Goal: Check status: Check status

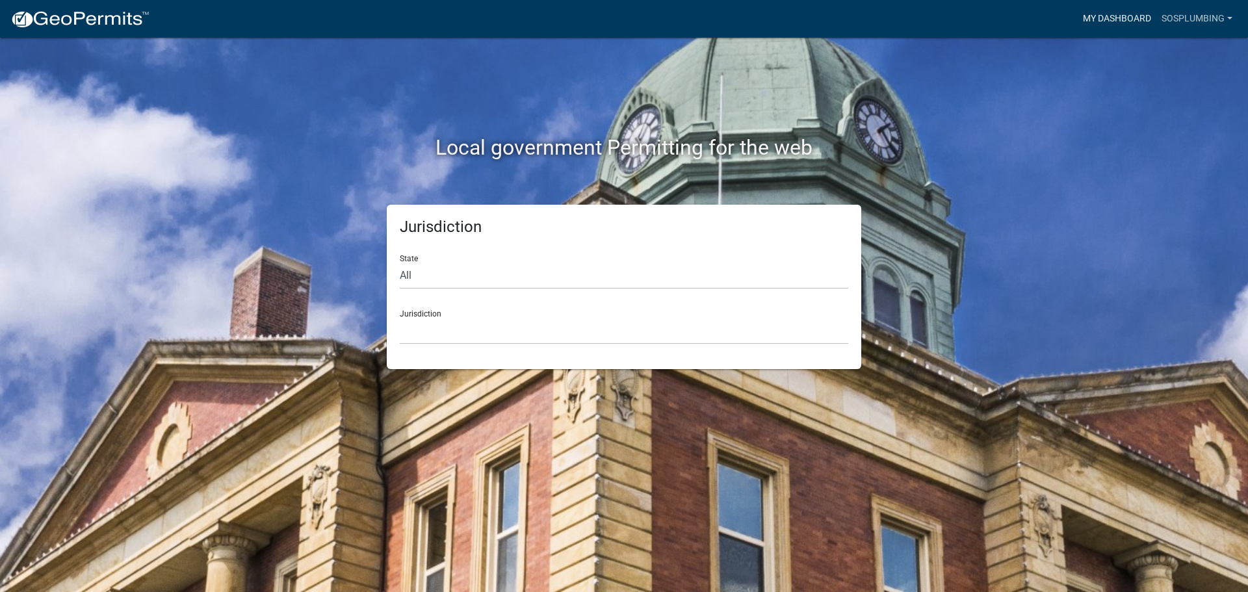
click at [1141, 18] on link "My Dashboard" at bounding box center [1116, 18] width 79 height 25
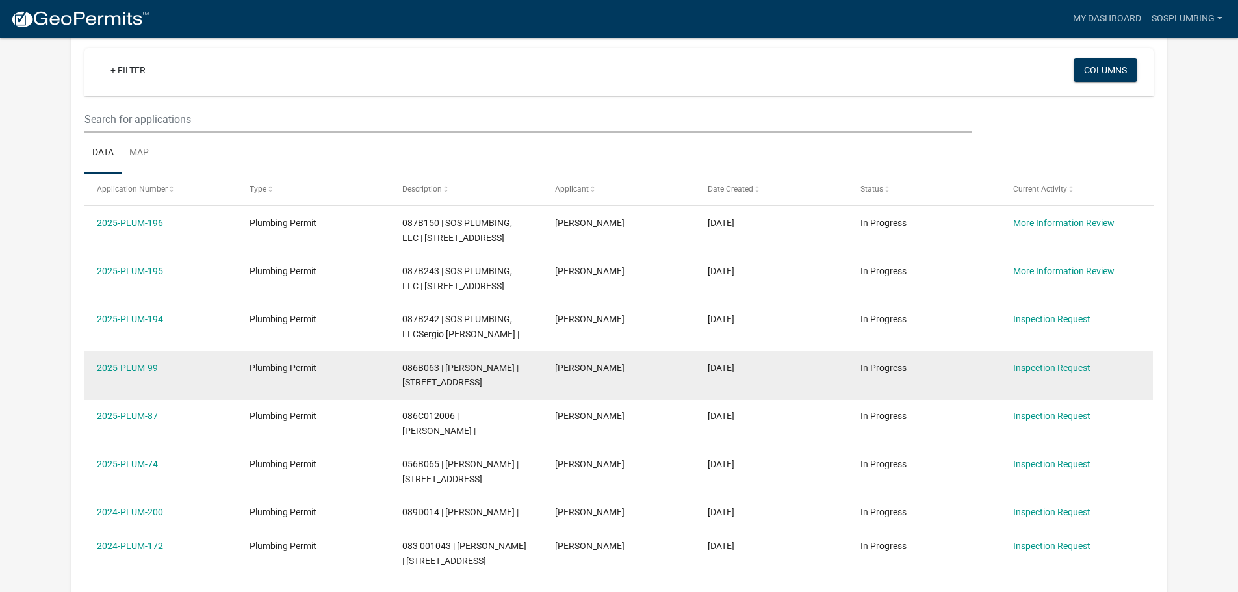
scroll to position [195, 0]
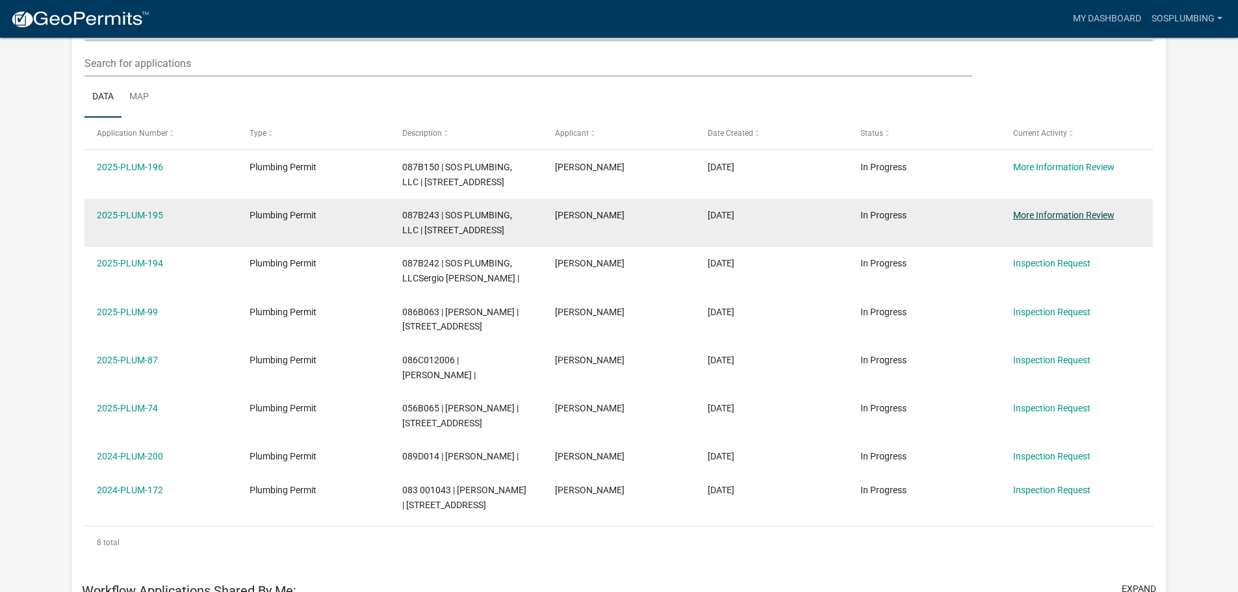
click at [1063, 220] on link "More Information Review" at bounding box center [1063, 215] width 101 height 10
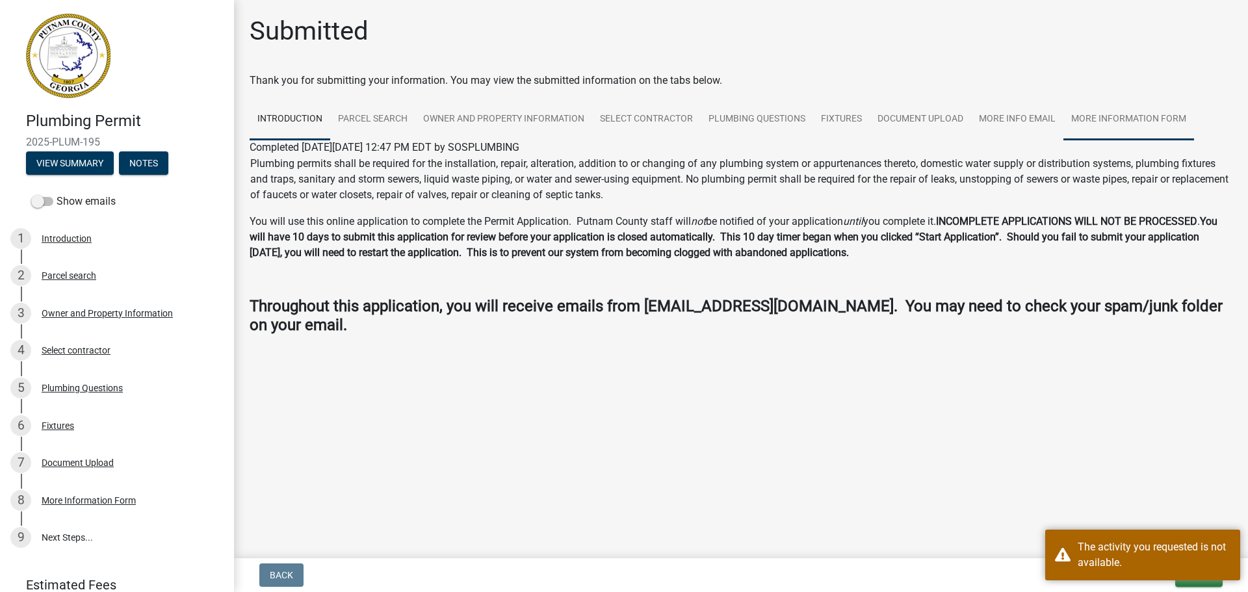
click at [1135, 127] on link "More Information Form" at bounding box center [1128, 120] width 131 height 42
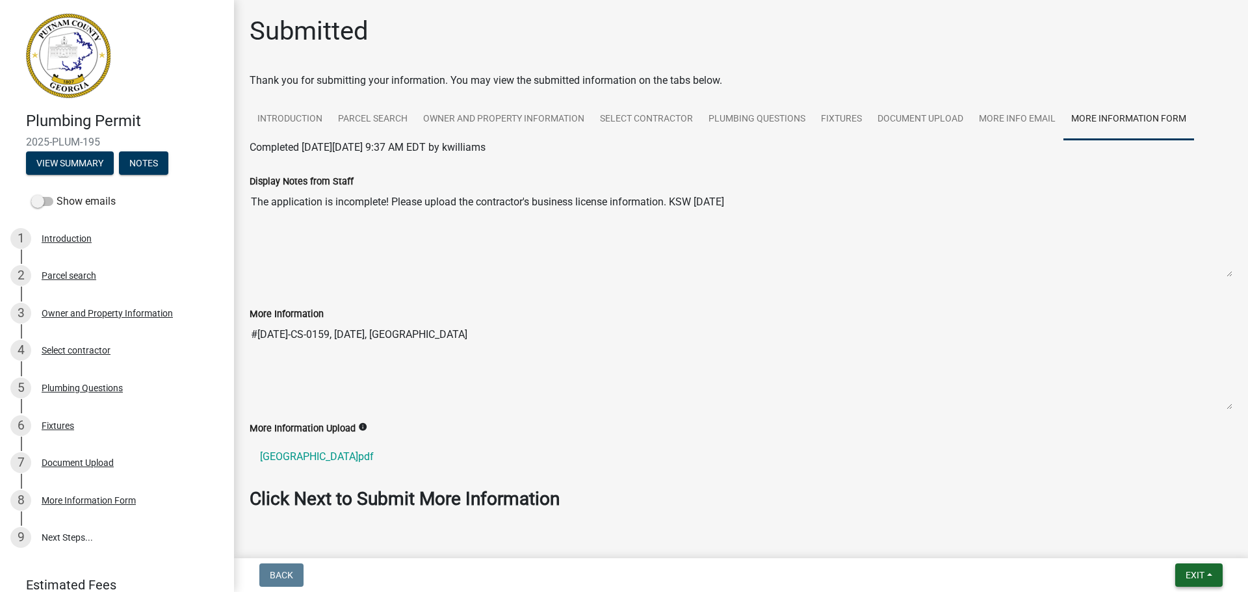
click at [1196, 572] on span "Exit" at bounding box center [1194, 575] width 19 height 10
click at [1175, 547] on button "Save & Exit" at bounding box center [1170, 541] width 104 height 31
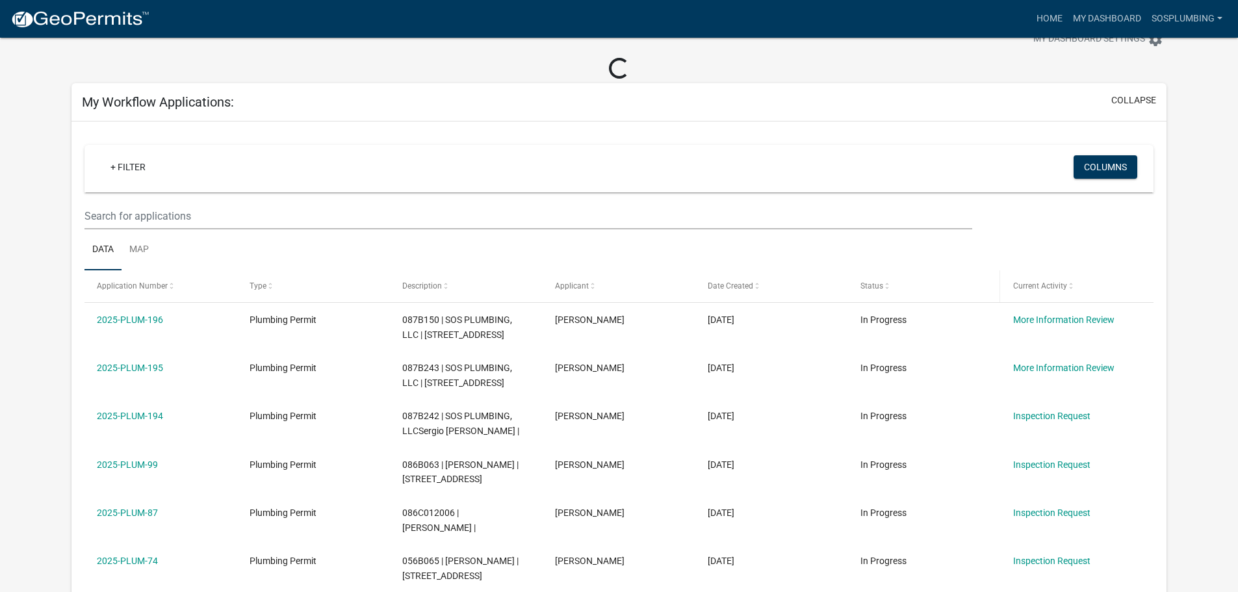
scroll to position [65, 0]
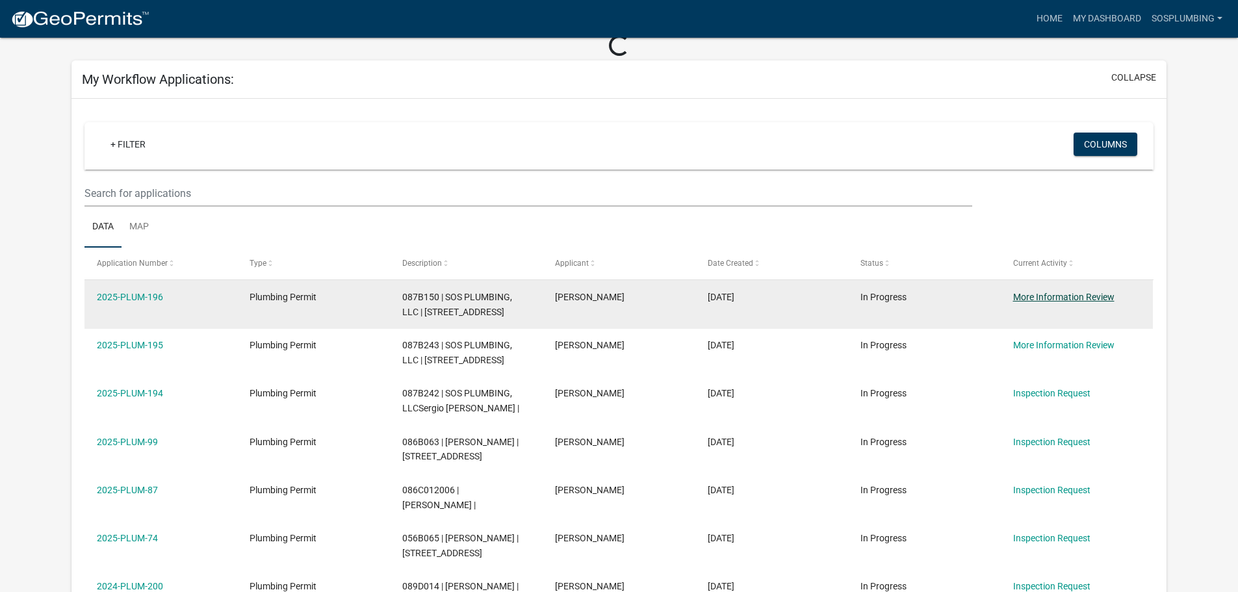
click at [1061, 295] on link "More Information Review" at bounding box center [1063, 297] width 101 height 10
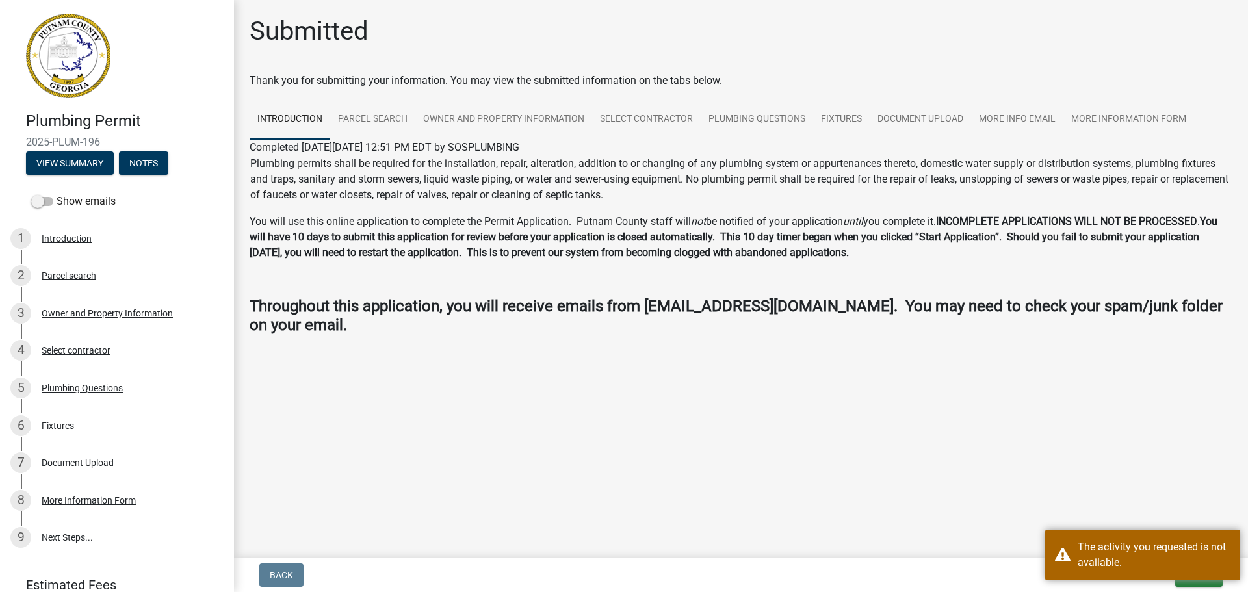
click at [1049, 463] on main "Submitted Thank you for submitting your information. You may view the submitted…" at bounding box center [741, 276] width 1014 height 553
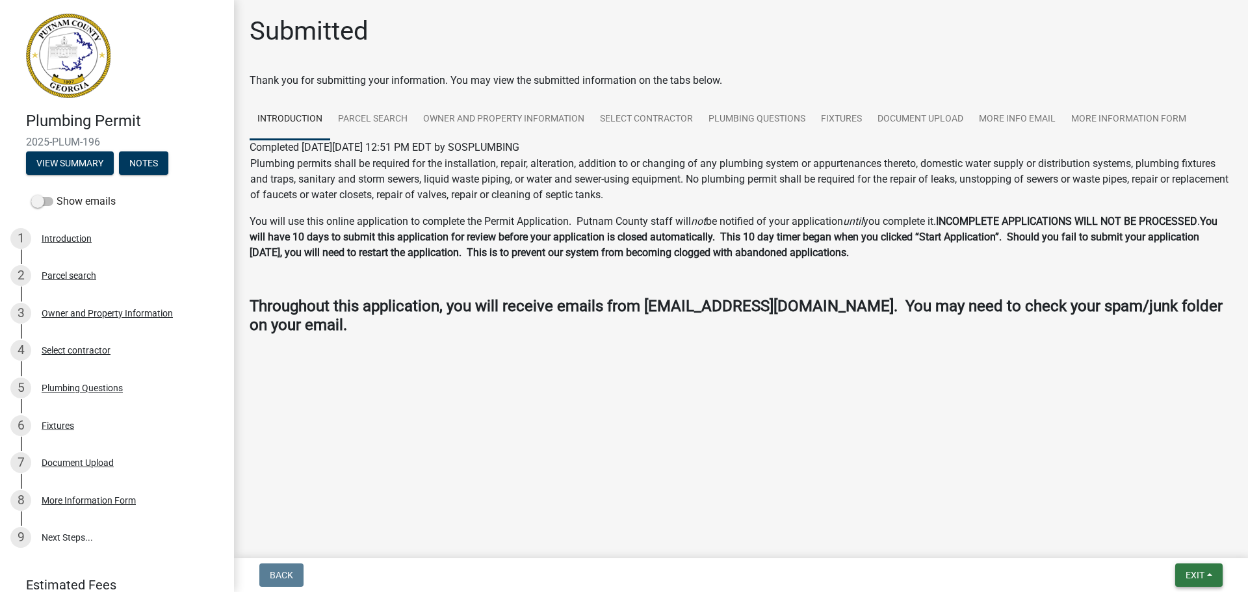
click at [1190, 571] on span "Exit" at bounding box center [1194, 575] width 19 height 10
click at [1192, 527] on button "Save & Exit" at bounding box center [1170, 541] width 104 height 31
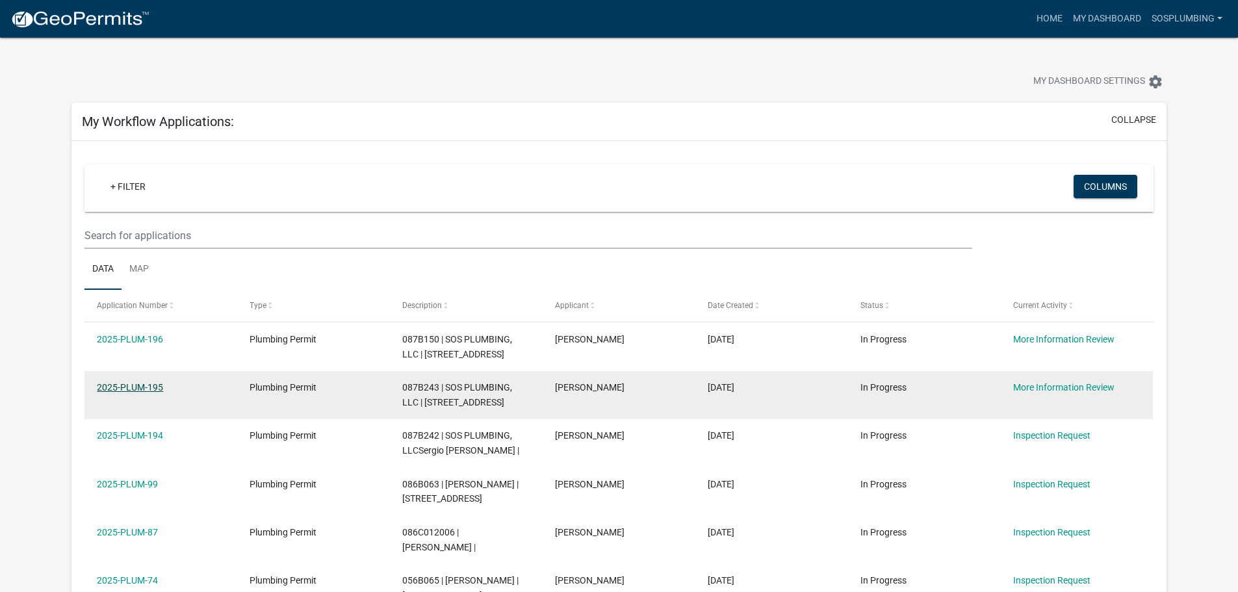
click at [130, 392] on link "2025-PLUM-195" at bounding box center [130, 387] width 66 height 10
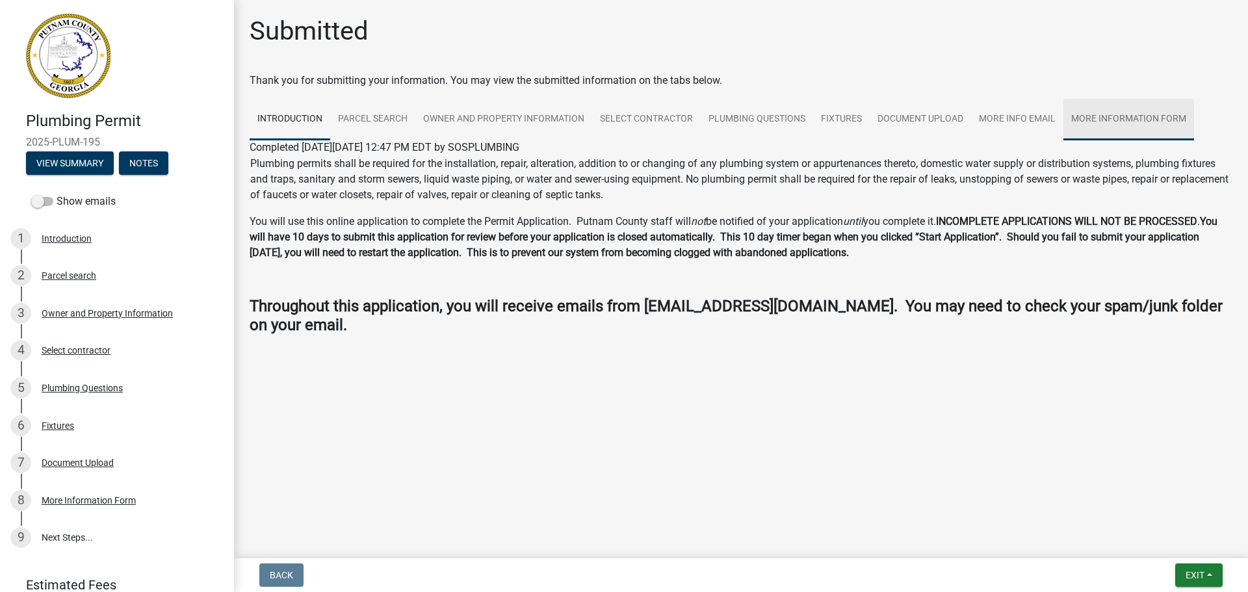
click at [1117, 125] on link "More Information Form" at bounding box center [1128, 120] width 131 height 42
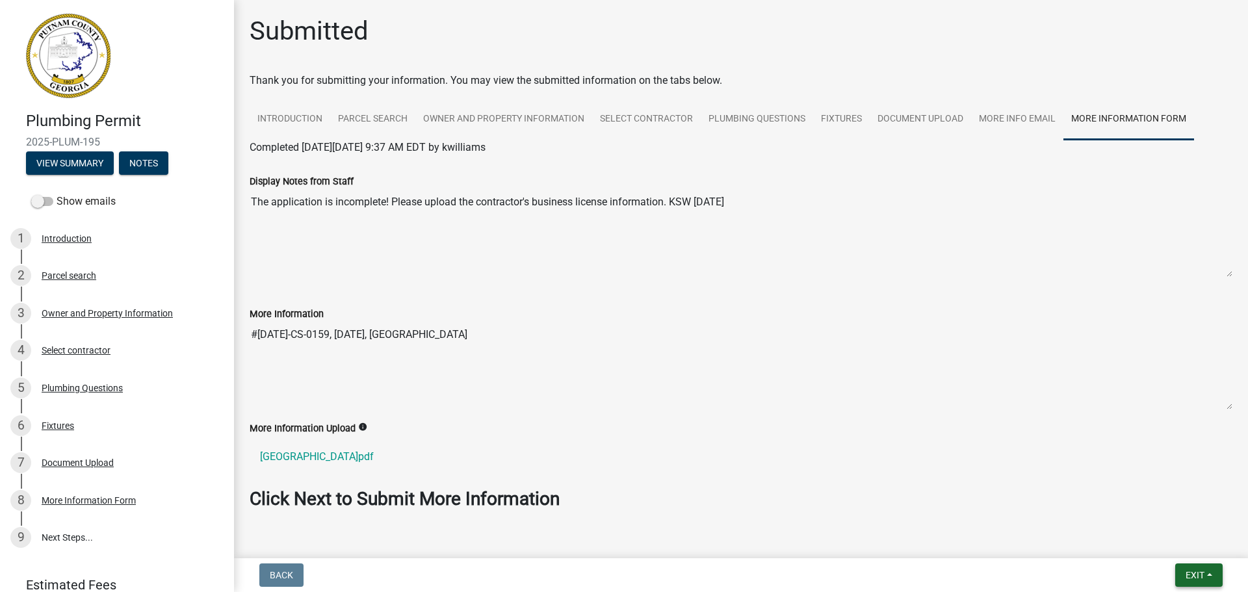
click at [1183, 576] on button "Exit" at bounding box center [1198, 574] width 47 height 23
click at [1161, 535] on button "Save & Exit" at bounding box center [1170, 541] width 104 height 31
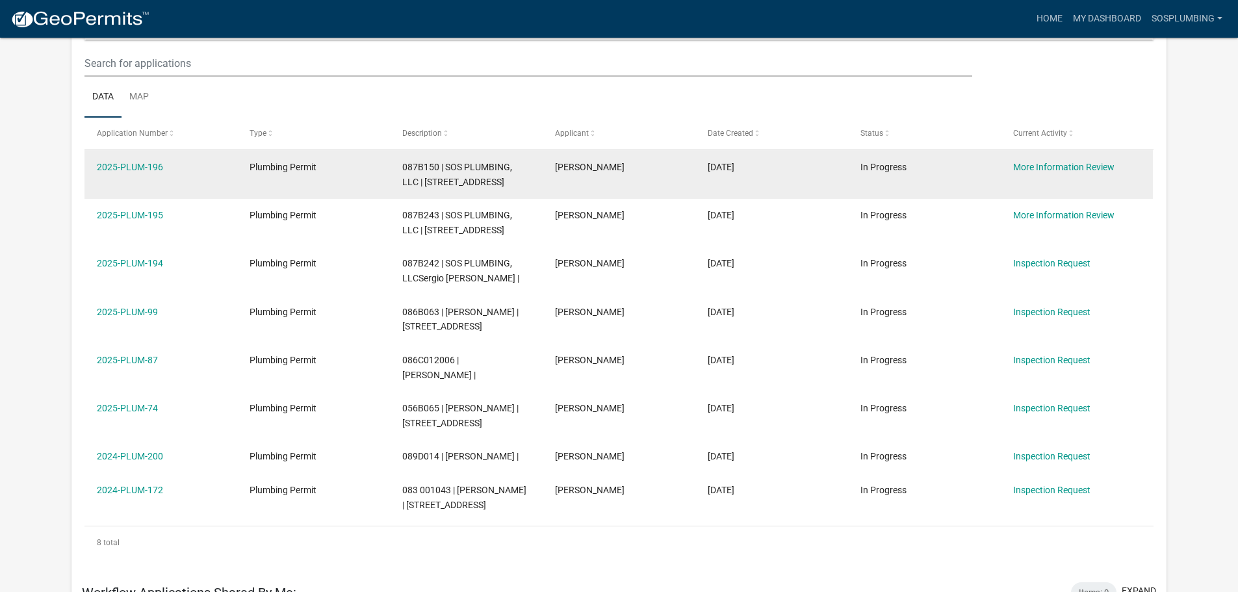
scroll to position [237, 0]
